Goal: Information Seeking & Learning: Compare options

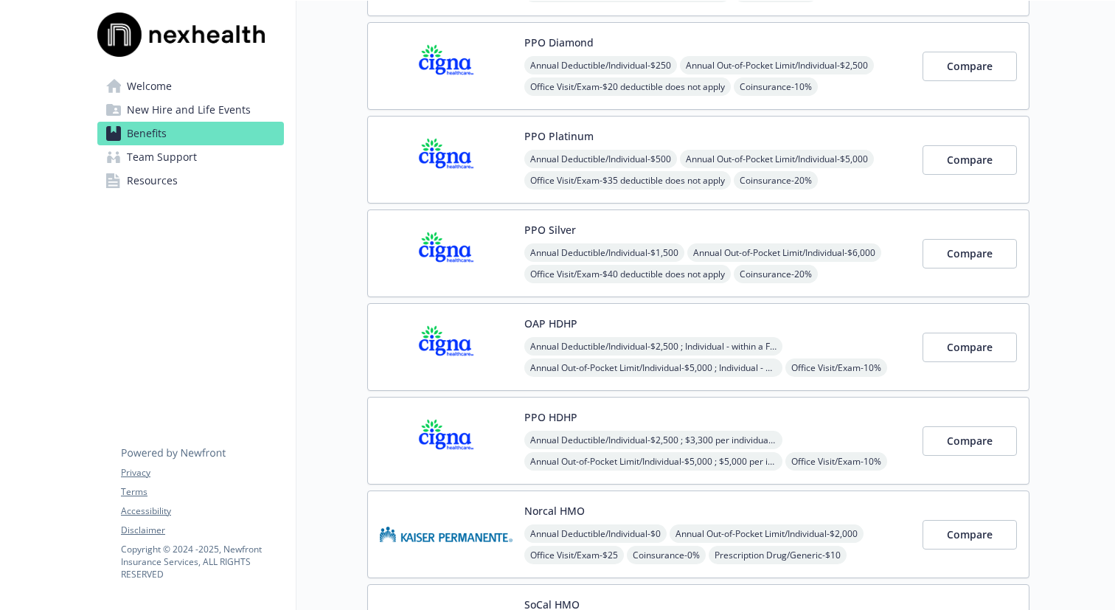
scroll to position [423, 0]
click at [957, 350] on span "Compare" at bounding box center [970, 346] width 46 height 14
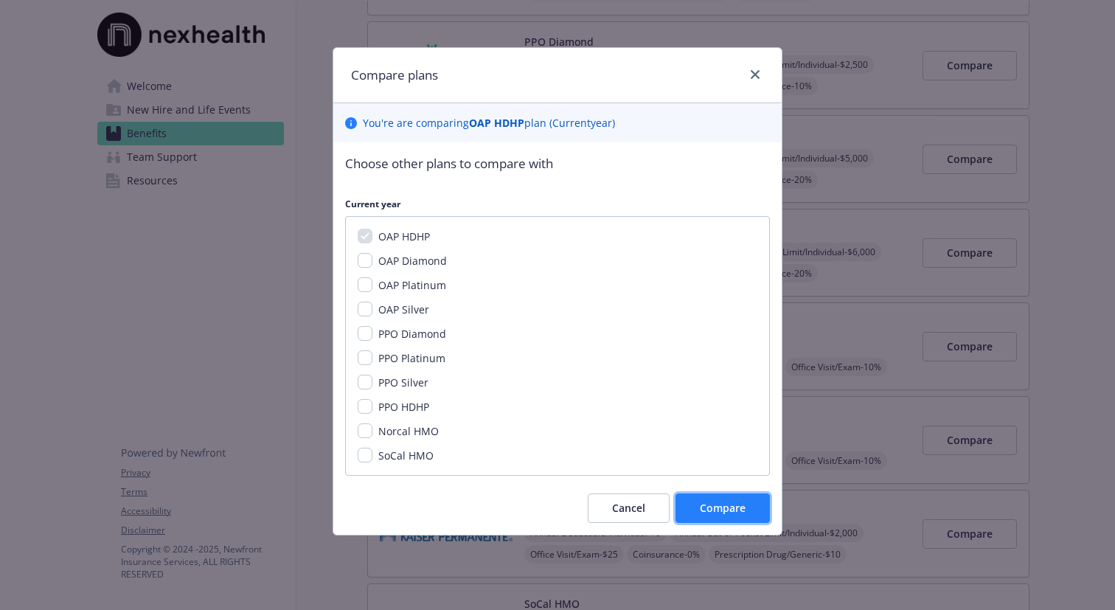
click at [712, 509] on span "Compare" at bounding box center [723, 508] width 46 height 14
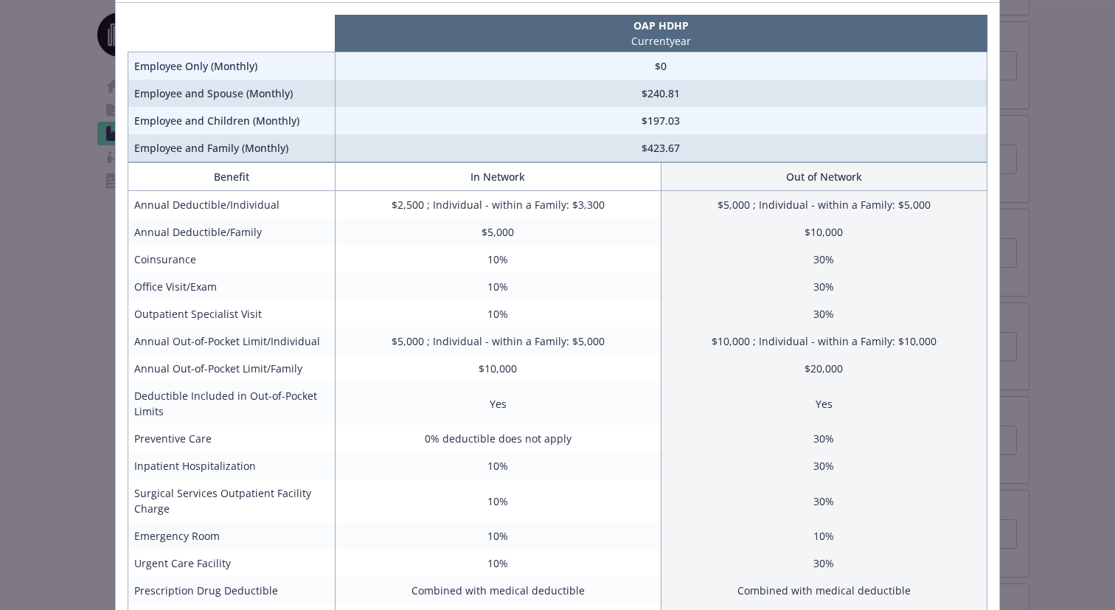
scroll to position [97, 0]
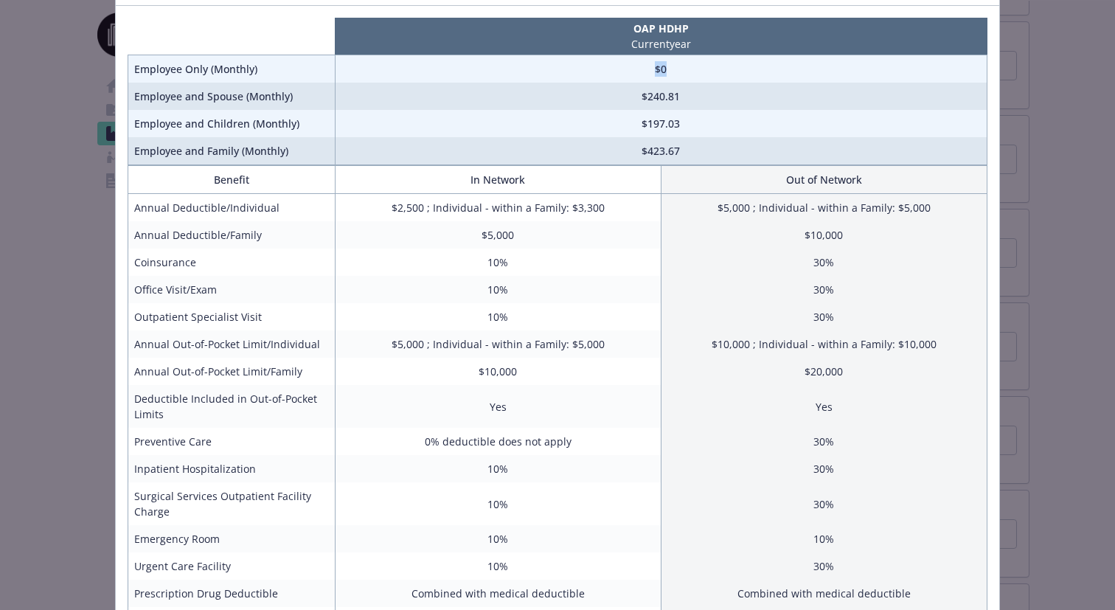
drag, startPoint x: 646, startPoint y: 70, endPoint x: 672, endPoint y: 70, distance: 26.5
click at [672, 70] on td "$0" at bounding box center [661, 69] width 652 height 28
drag, startPoint x: 634, startPoint y: 97, endPoint x: 687, endPoint y: 97, distance: 53.1
click at [687, 97] on td "$240.81" at bounding box center [661, 96] width 652 height 27
click at [667, 125] on td "$197.03" at bounding box center [661, 123] width 652 height 27
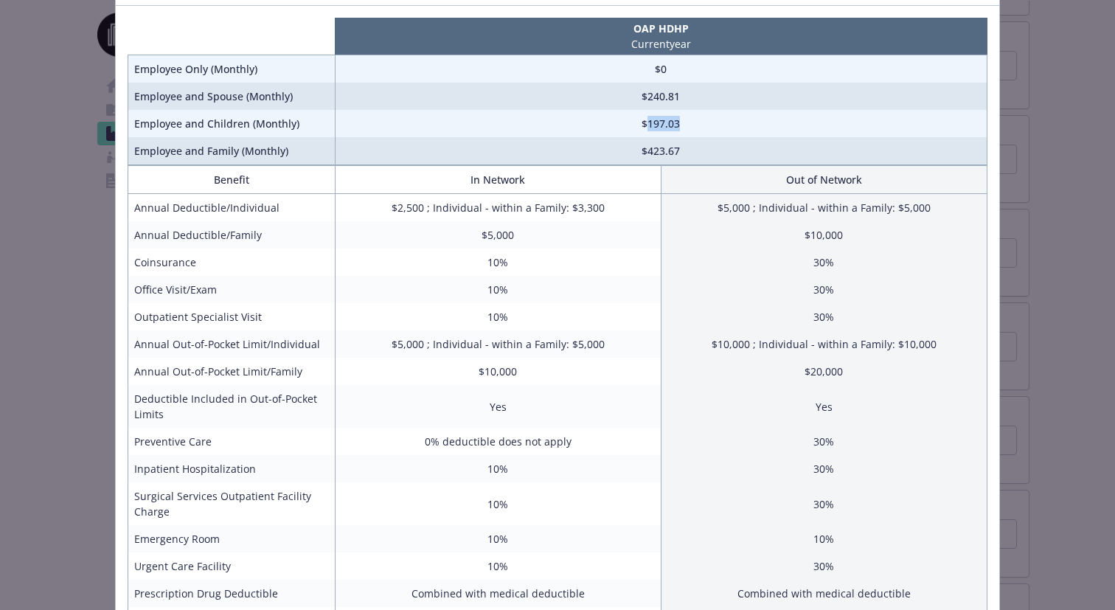
click at [667, 125] on td "$197.03" at bounding box center [661, 123] width 652 height 27
click at [659, 150] on td "$423.67" at bounding box center [661, 151] width 652 height 28
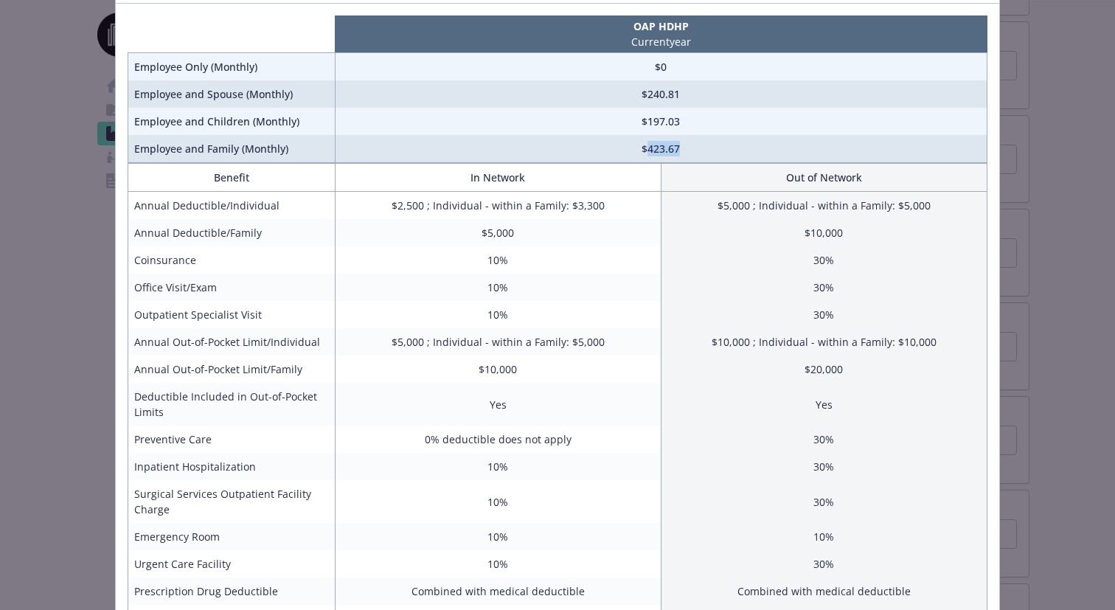
scroll to position [0, 0]
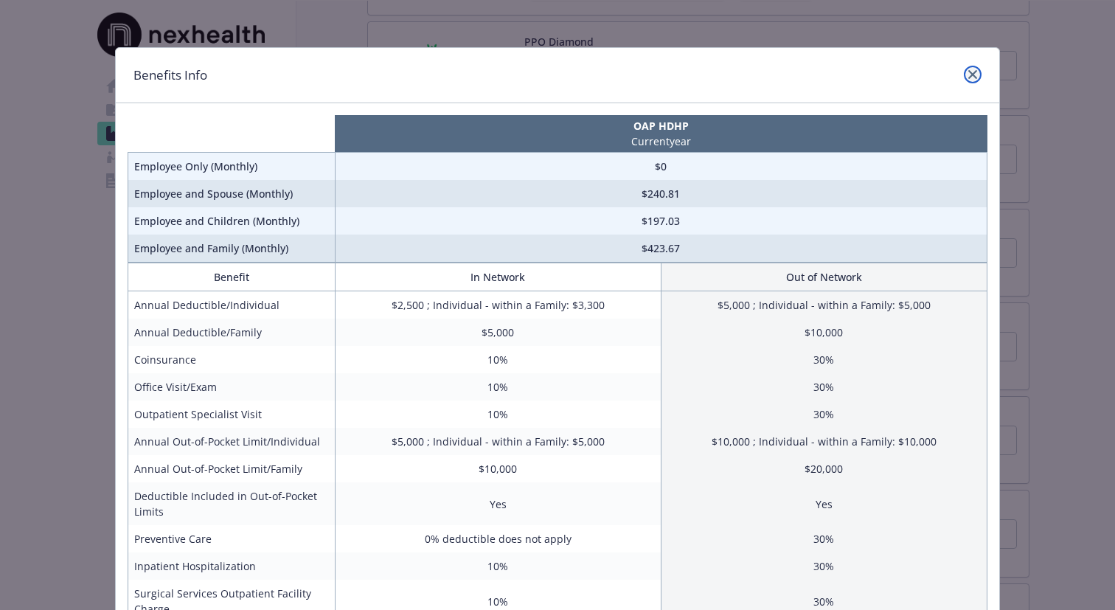
click at [973, 76] on icon "close" at bounding box center [972, 74] width 9 height 9
